Goal: Task Accomplishment & Management: Use online tool/utility

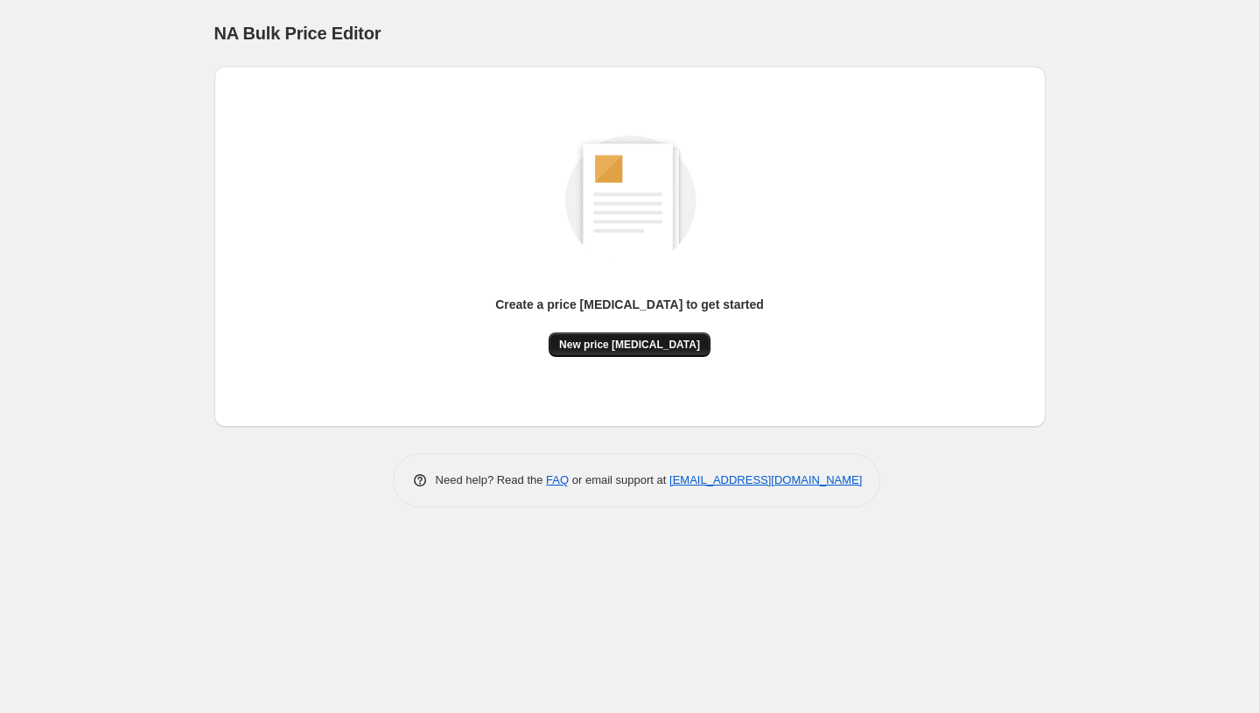
click at [629, 344] on span "New price [MEDICAL_DATA]" at bounding box center [629, 345] width 141 height 14
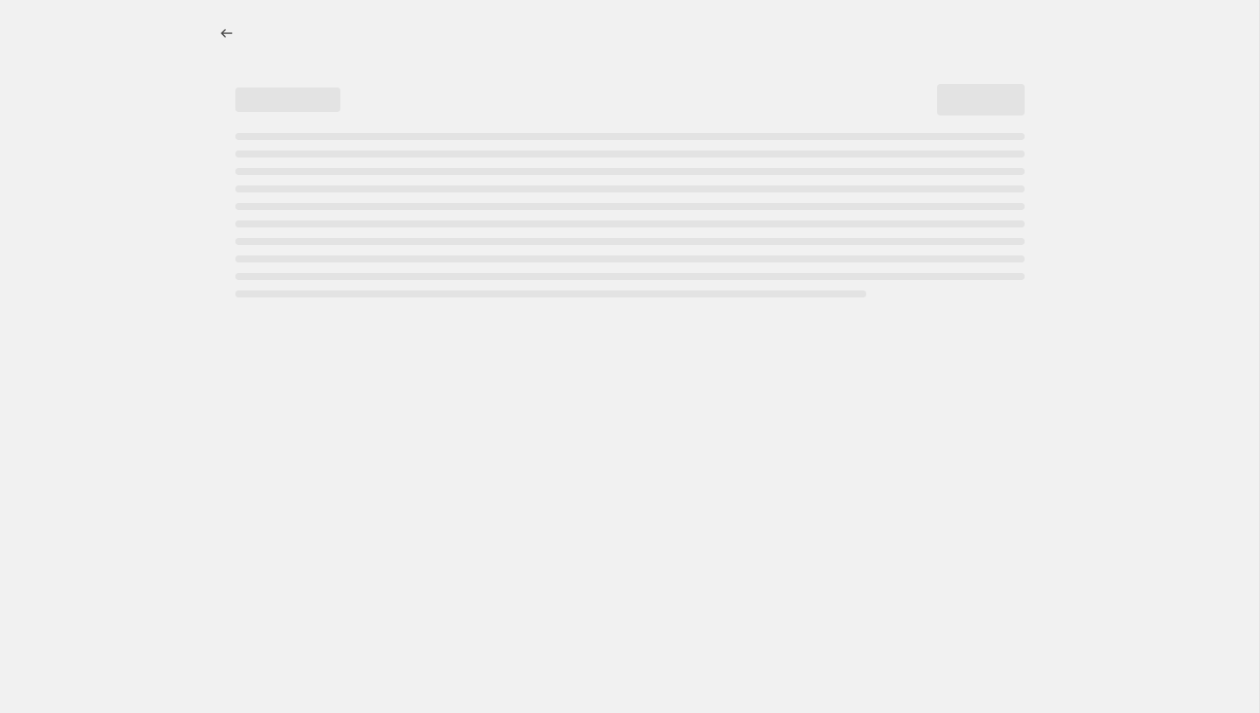
select select "percentage"
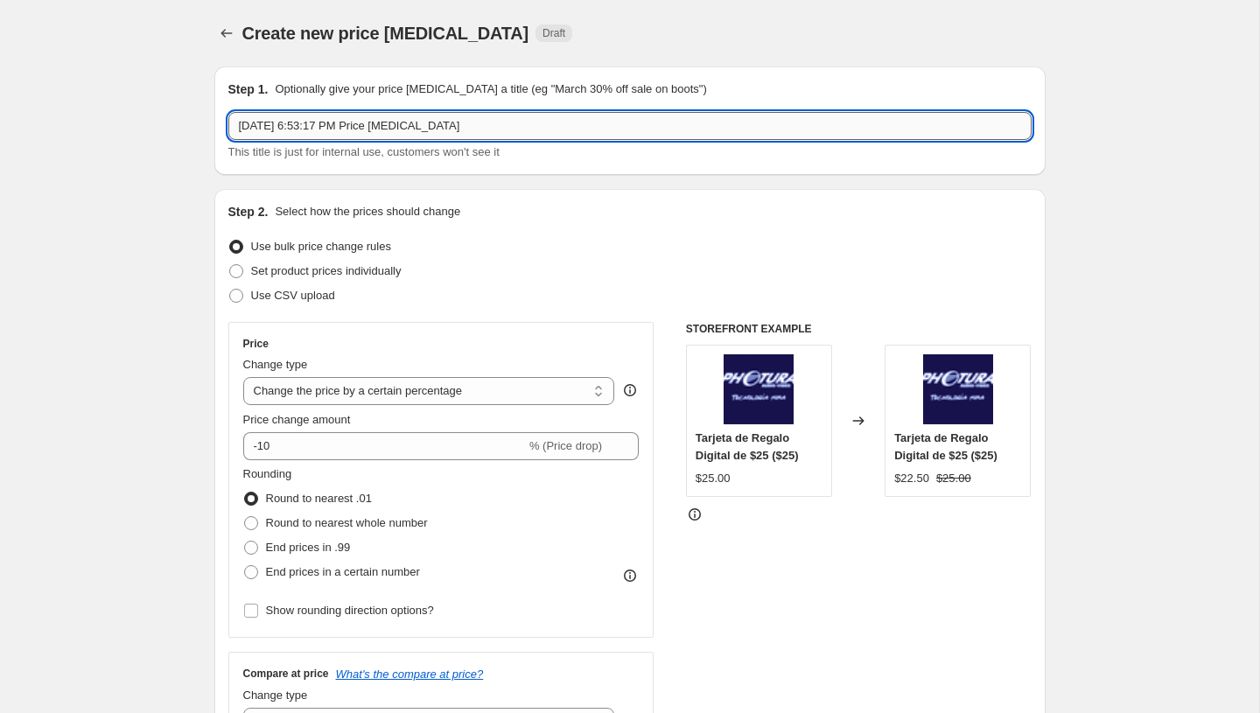
click at [416, 123] on input "[DATE] 6:53:17 PM Price [MEDICAL_DATA]" at bounding box center [629, 126] width 803 height 28
paste input "PromoTag Total (6 Jobs) - TERMINA el 5 de Octubre"
click at [382, 130] on input "PromoTag Total (6 Jobs) - TERMINA el 5 de Octubre" at bounding box center [629, 126] width 803 height 28
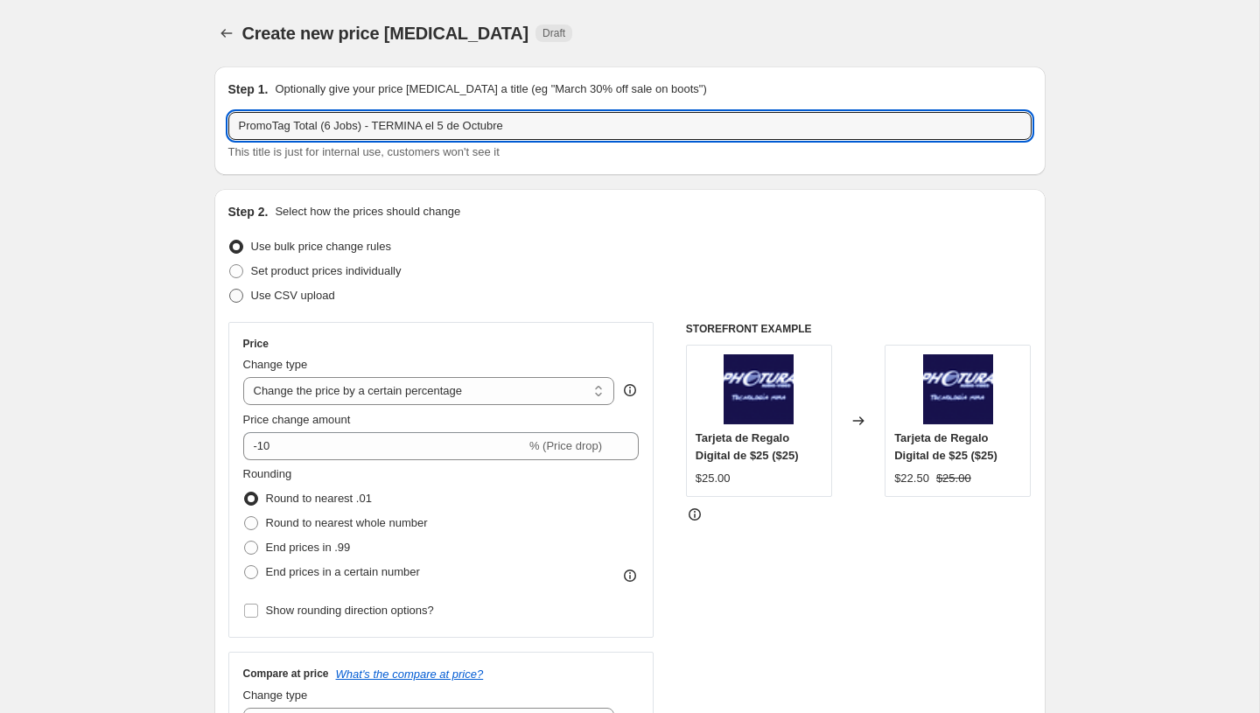
type input "PromoTag Total (6 Jobs) - TERMINA el 5 de Octubre"
click at [312, 291] on span "Use CSV upload" at bounding box center [293, 295] width 84 height 13
click at [230, 290] on input "Use CSV upload" at bounding box center [229, 289] width 1 height 1
radio input "true"
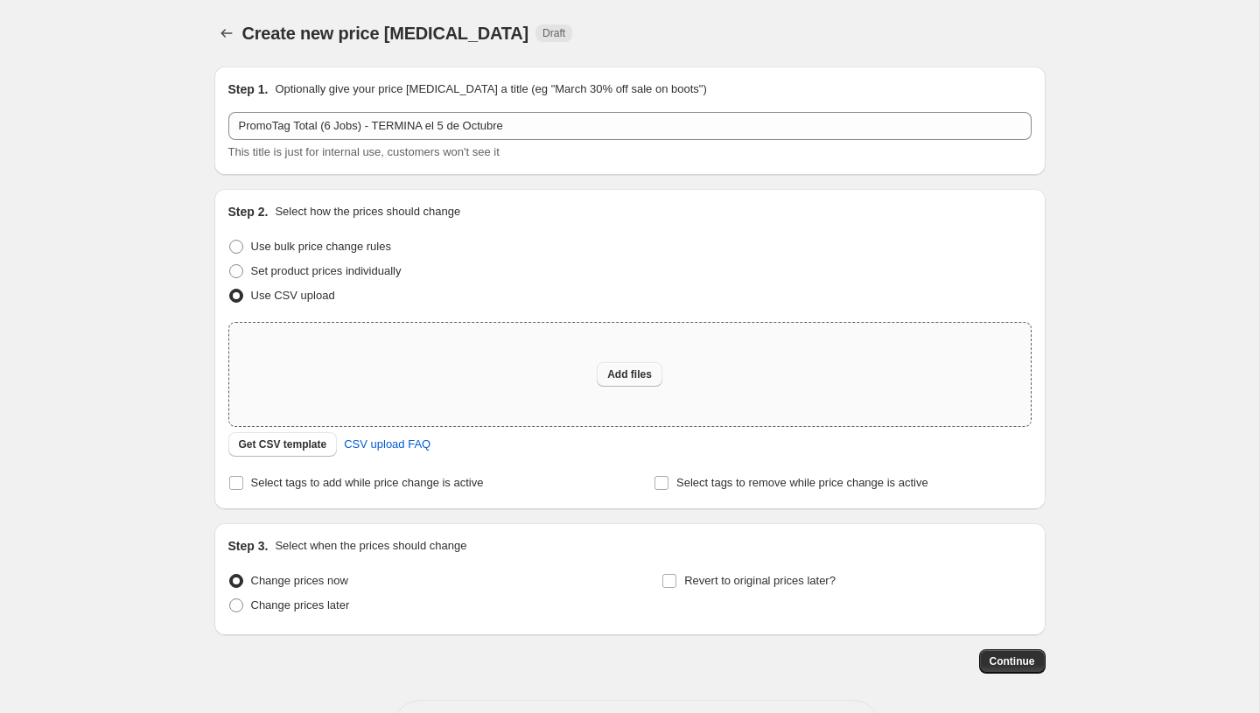
click at [622, 374] on span "Add files" at bounding box center [629, 375] width 45 height 14
type input "C:\fakepath\PromoTag Total (6 Jobs) - TERMINA el 5 de Octubre.csv"
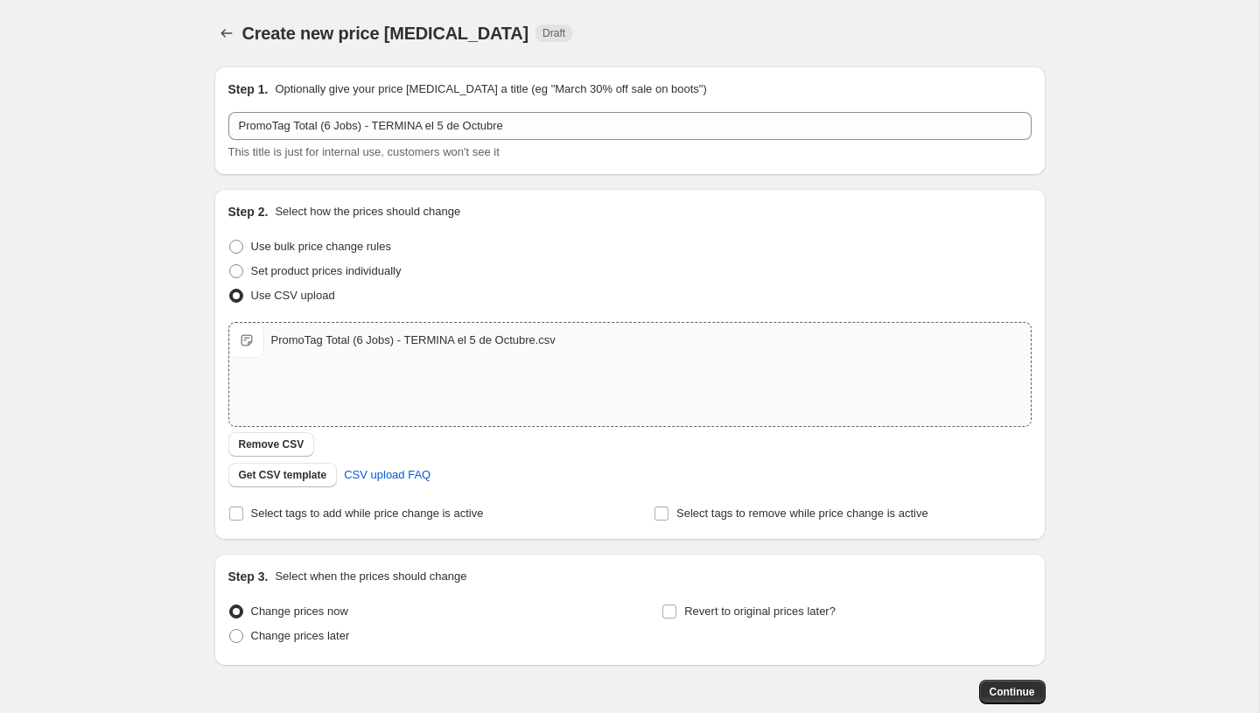
scroll to position [98, 0]
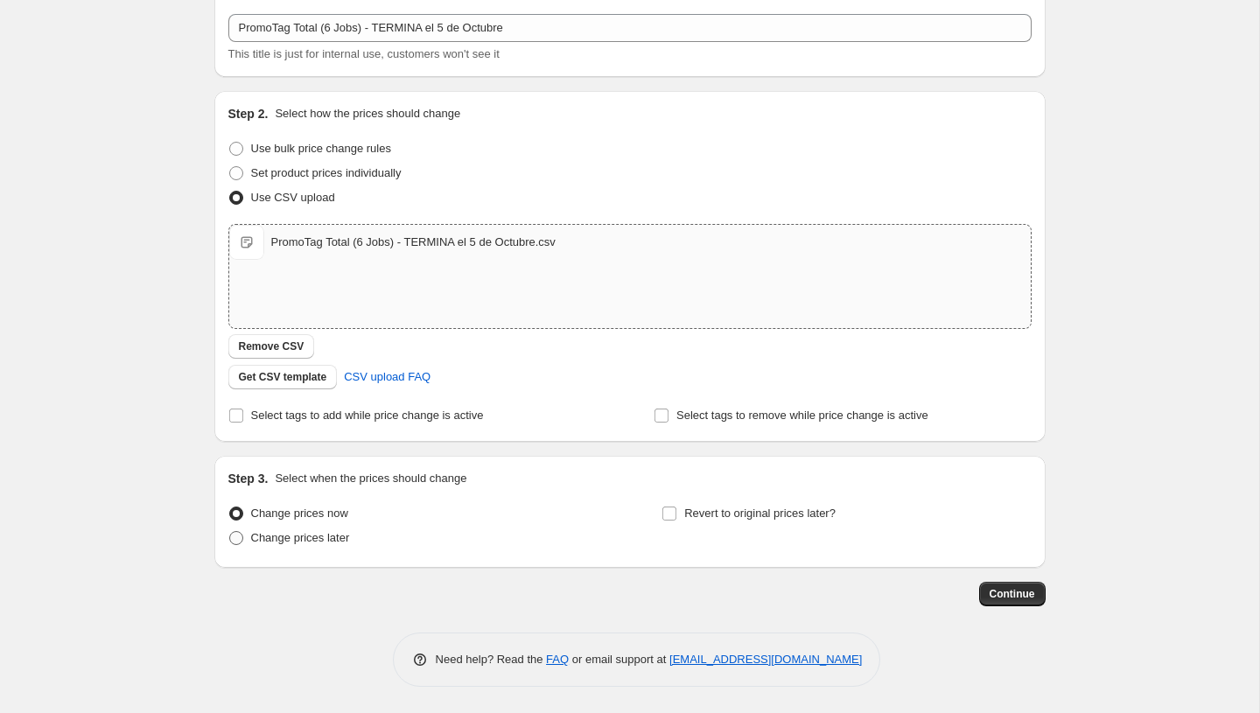
click at [292, 536] on span "Change prices later" at bounding box center [300, 537] width 99 height 13
click at [230, 532] on input "Change prices later" at bounding box center [229, 531] width 1 height 1
radio input "true"
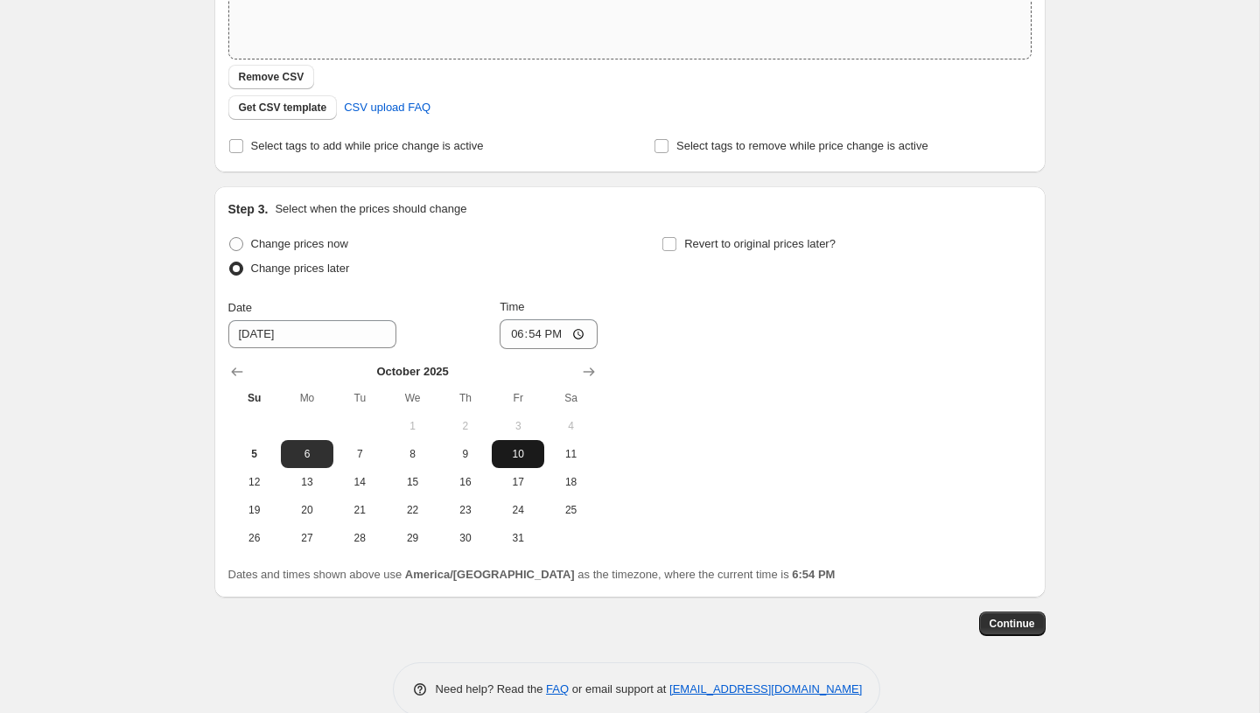
scroll to position [397, 0]
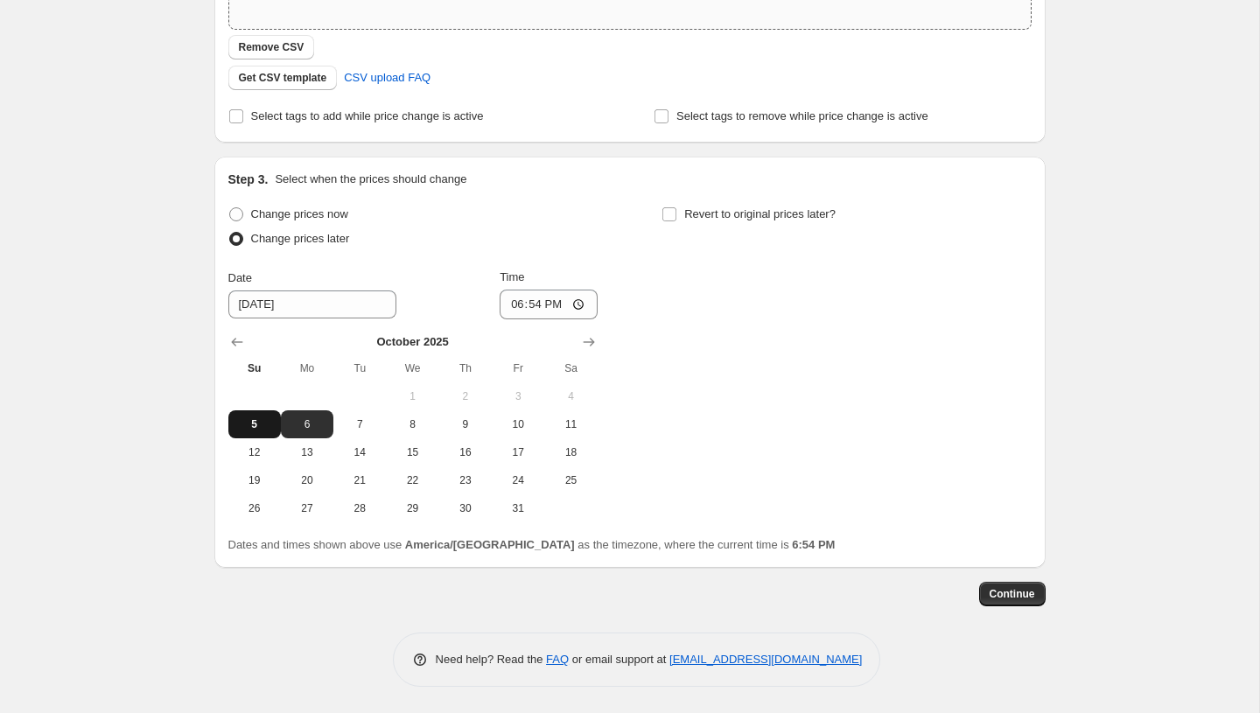
click at [256, 436] on button "5" at bounding box center [254, 424] width 53 height 28
type input "[DATE]"
click at [509, 305] on input "18:54" at bounding box center [549, 305] width 98 height 30
type input "23:58"
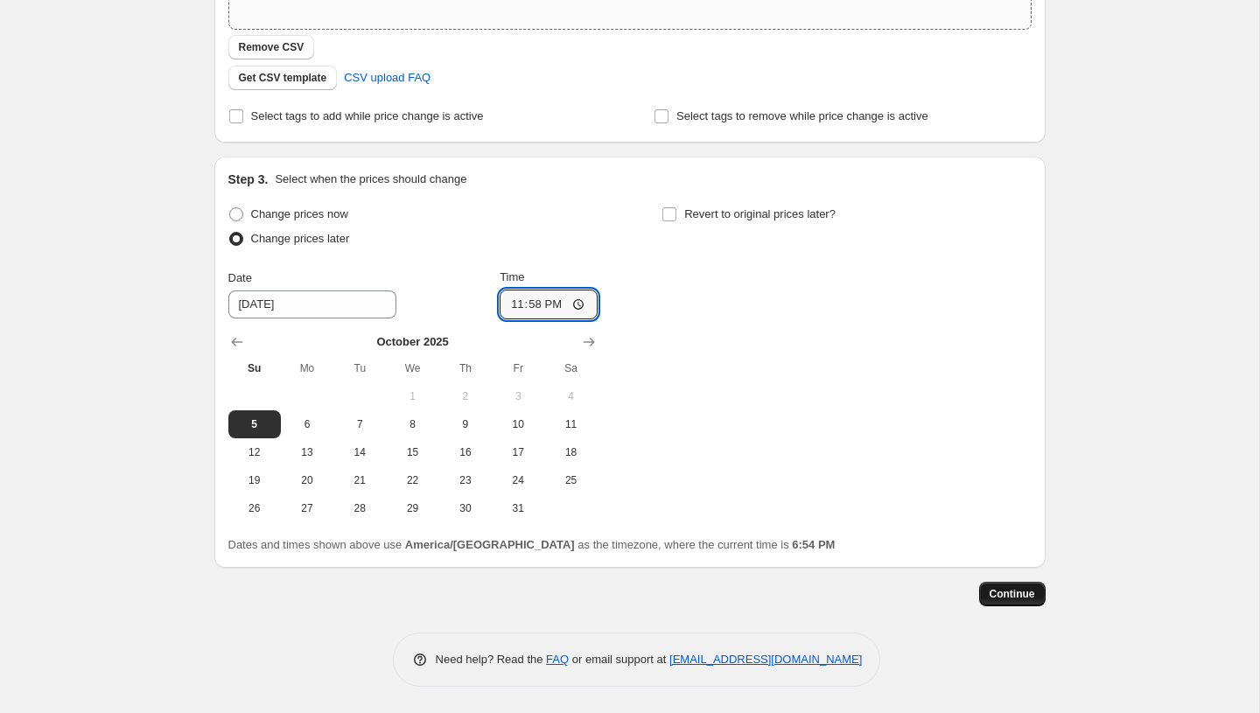
click at [1012, 602] on button "Continue" at bounding box center [1012, 594] width 67 height 25
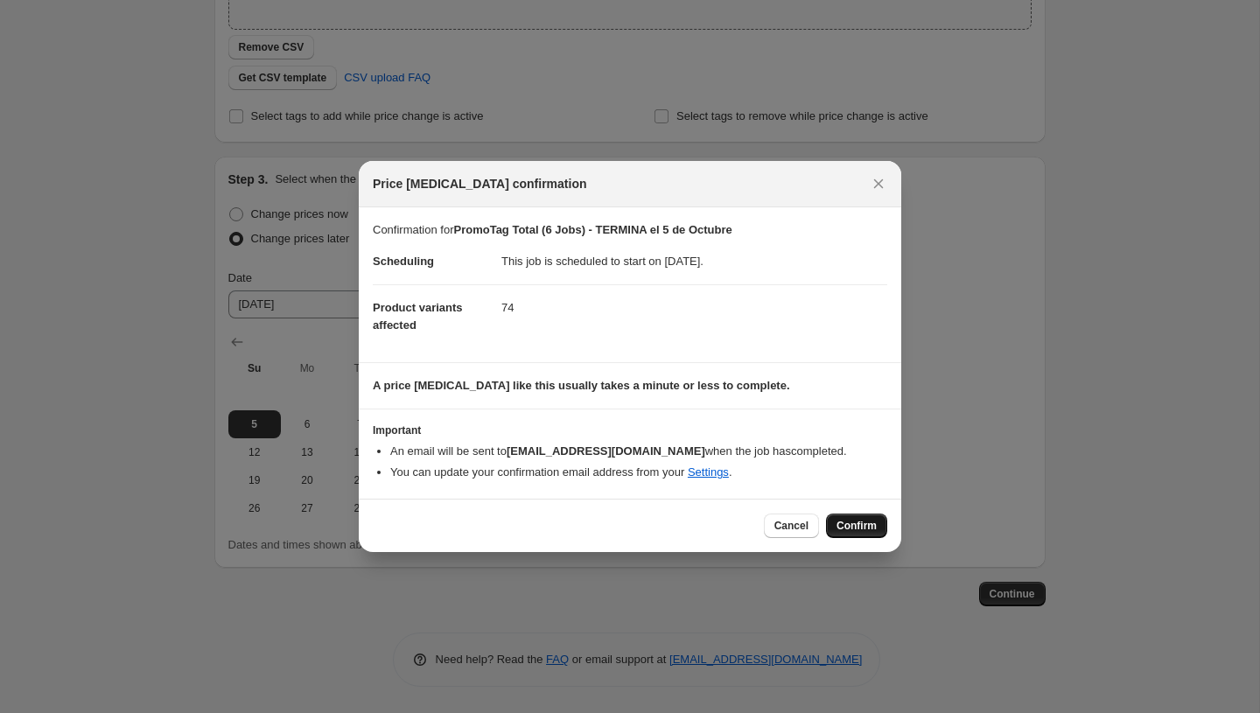
click at [855, 531] on span "Confirm" at bounding box center [857, 526] width 40 height 14
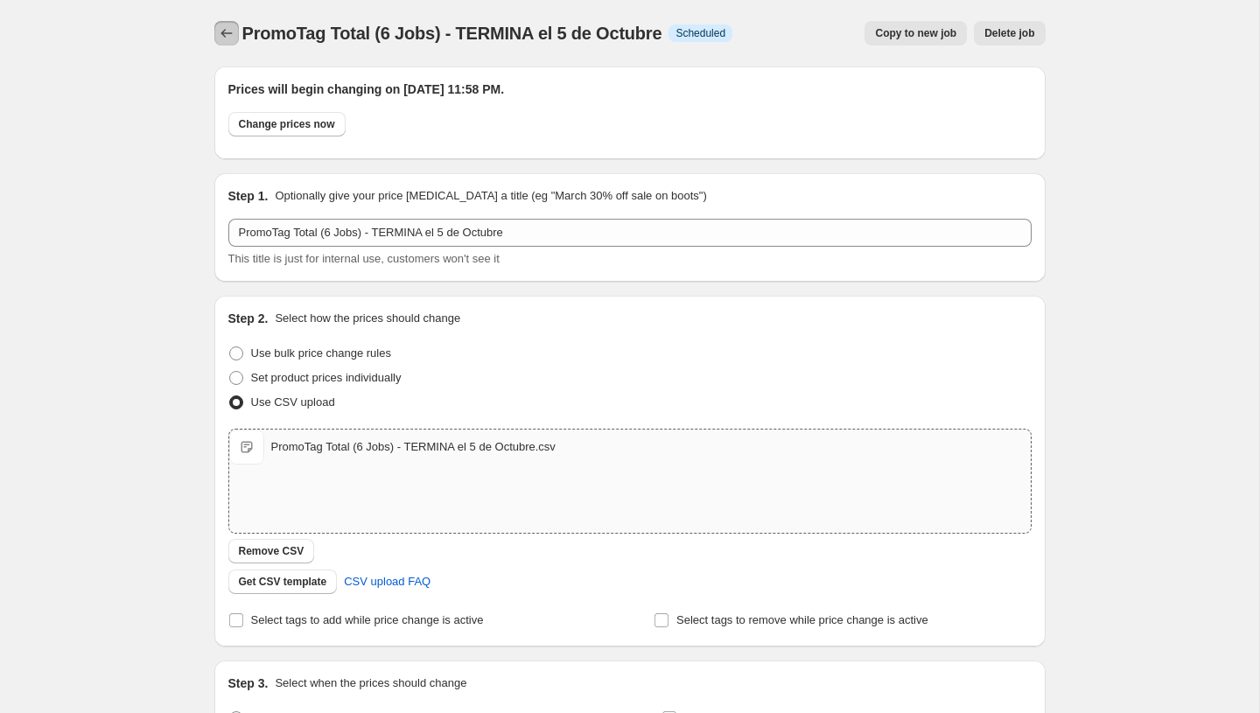
click at [223, 39] on icon "Price change jobs" at bounding box center [227, 34] width 18 height 18
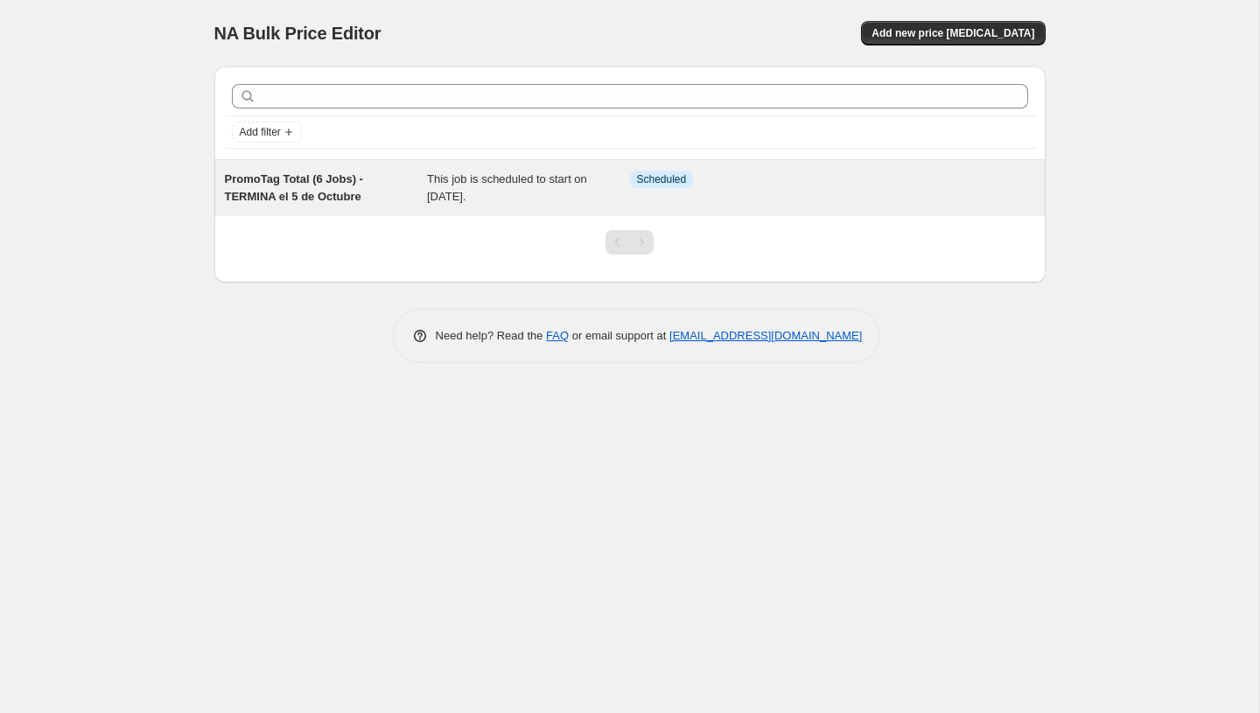
click at [324, 181] on span "PromoTag Total (6 Jobs) - TERMINA el 5 de Octubre" at bounding box center [294, 187] width 138 height 31
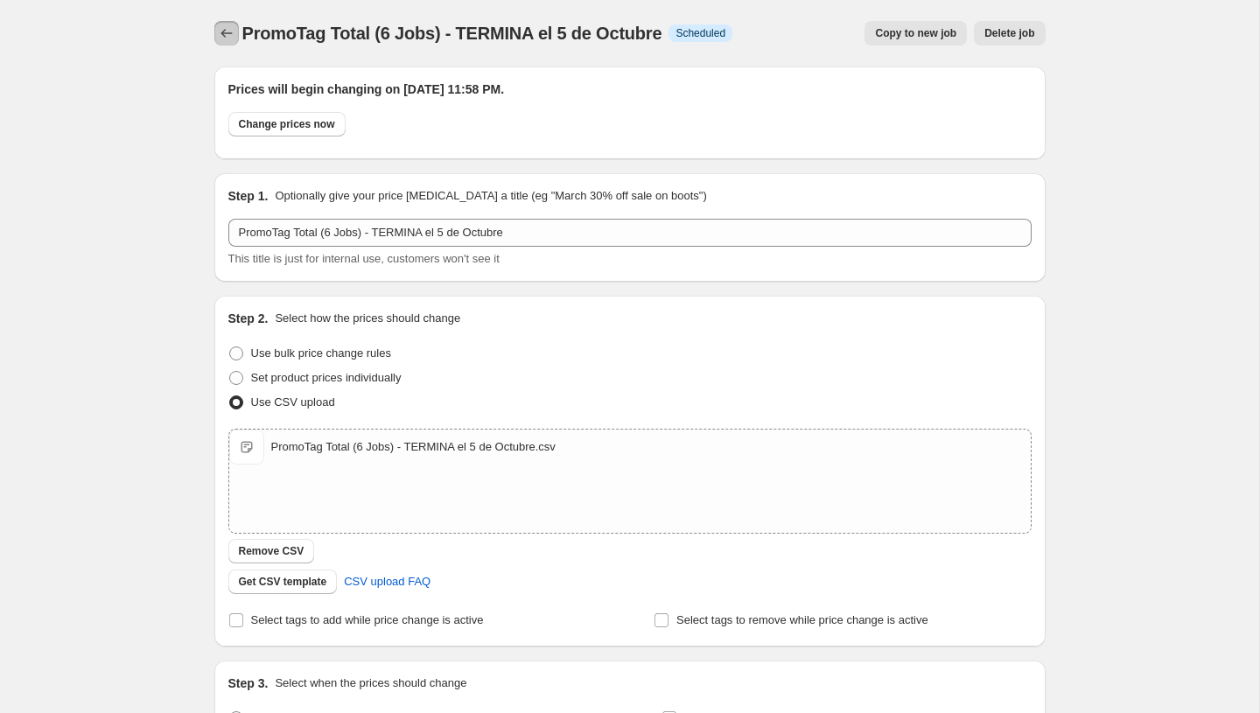
click at [233, 28] on icon "Price change jobs" at bounding box center [227, 34] width 18 height 18
